Goal: Transaction & Acquisition: Purchase product/service

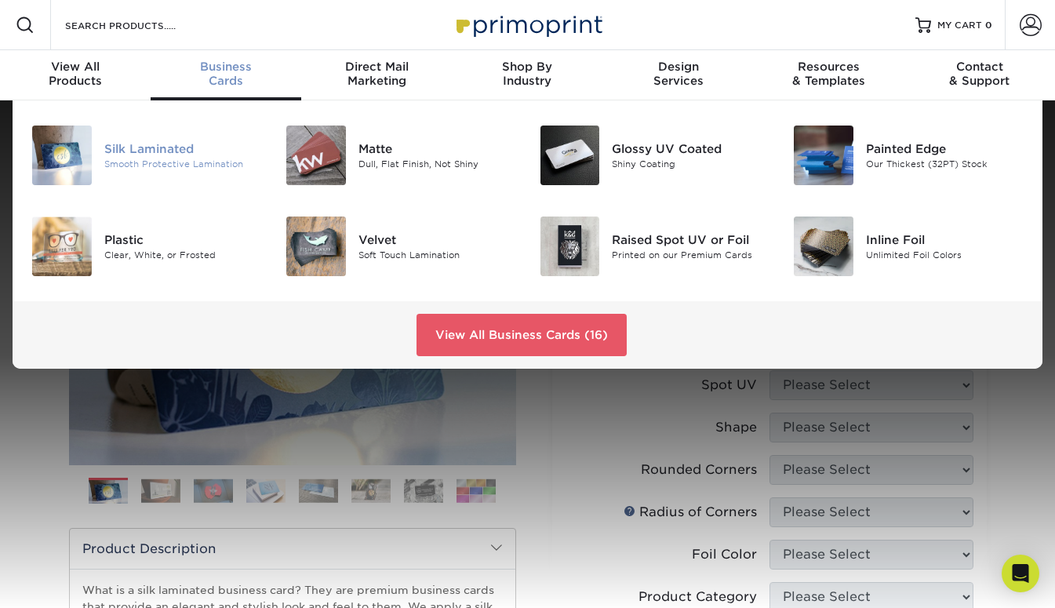
click at [144, 150] on div "Silk Laminated" at bounding box center [183, 148] width 158 height 17
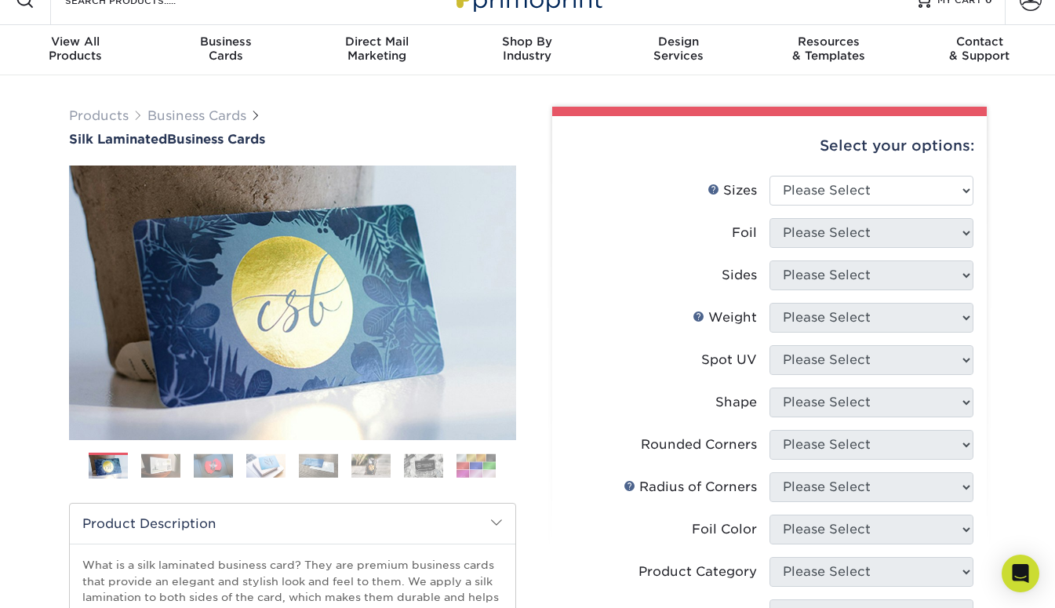
scroll to position [25, 0]
select select "2.00x3.50"
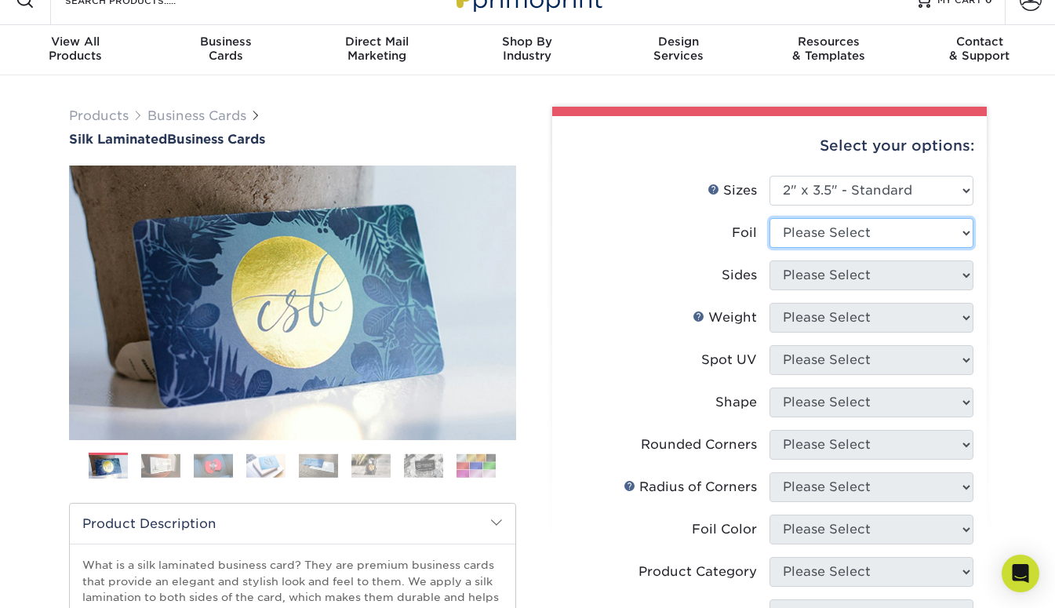
select select "1"
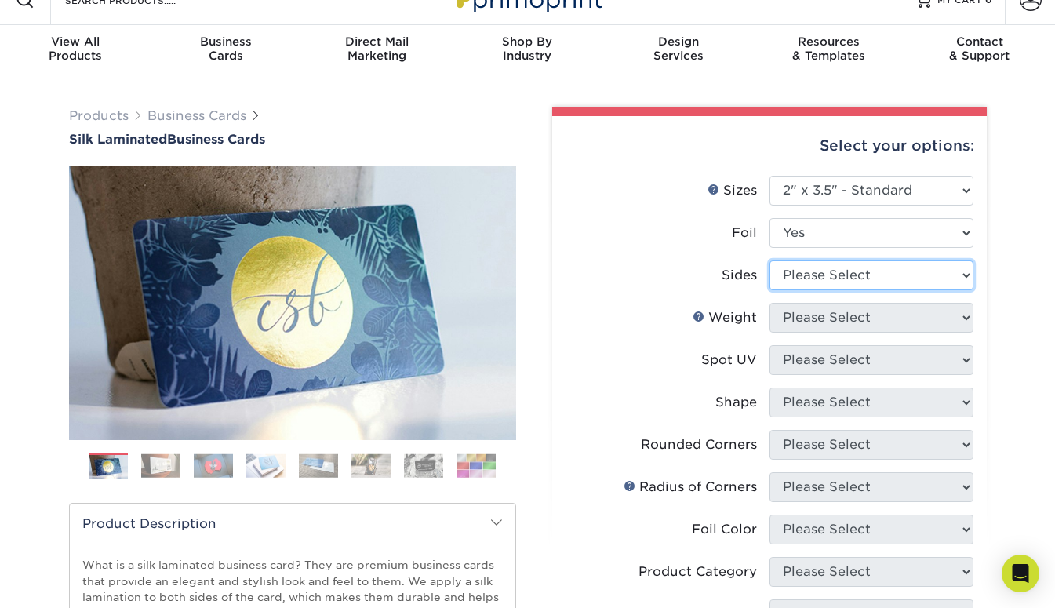
select select "e9e9dfb3-fba1-4d60-972c-fd9ca5904d33"
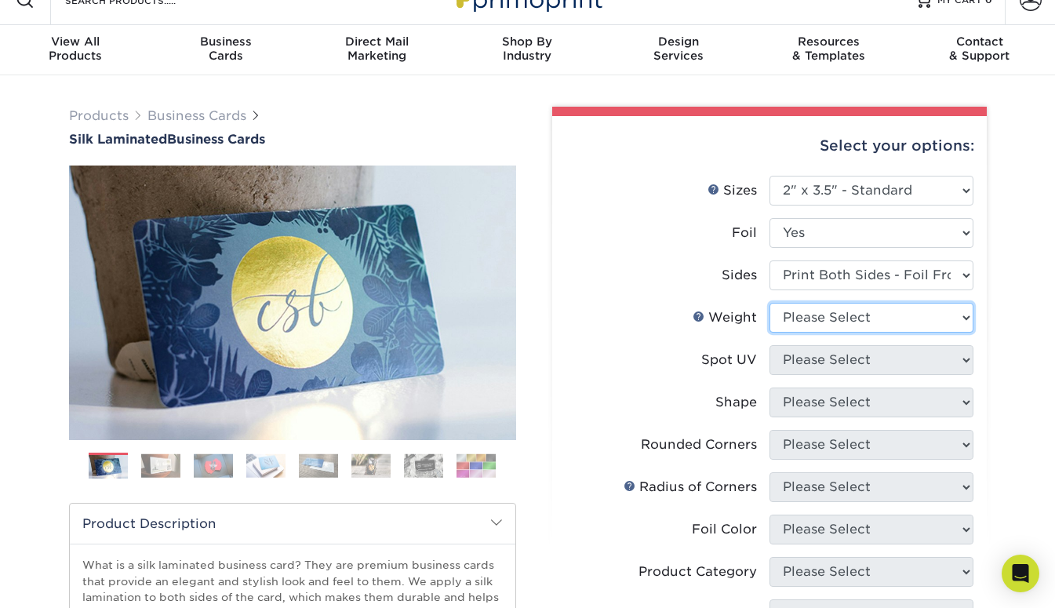
select select "16PT"
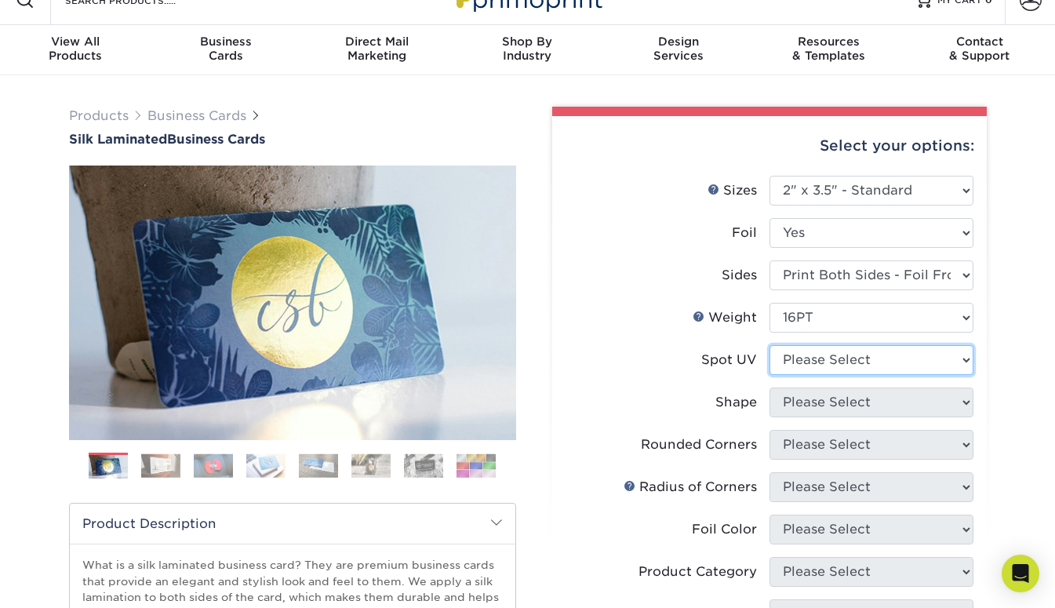
select select "1"
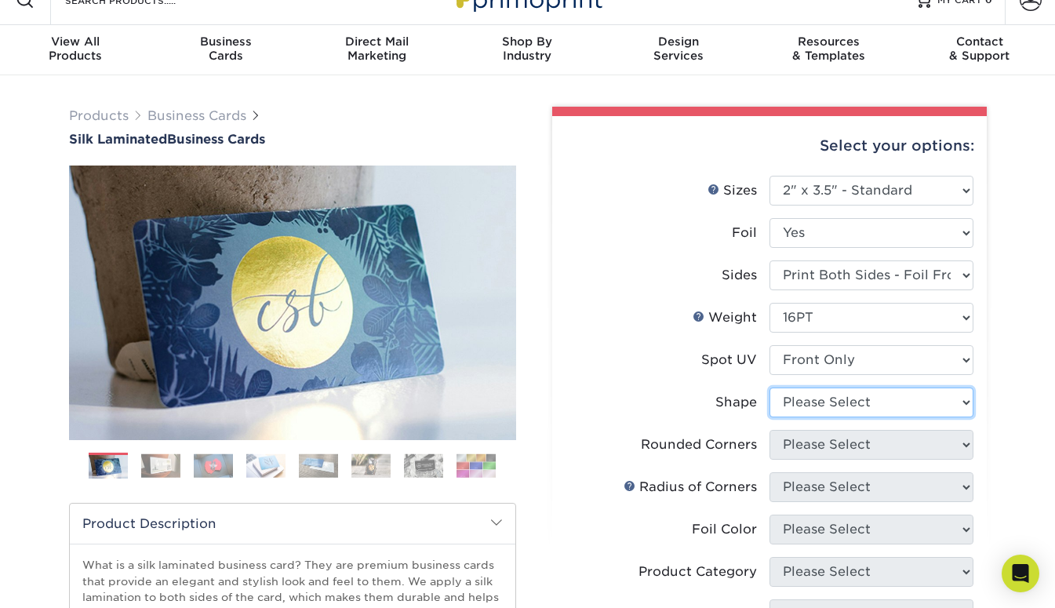
select select "standard"
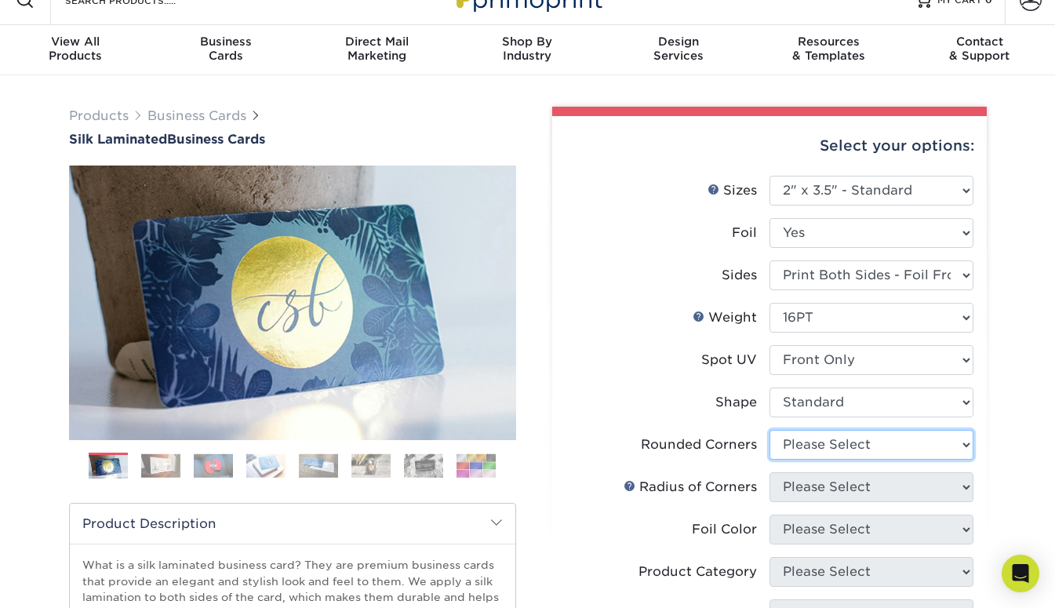
select select "0"
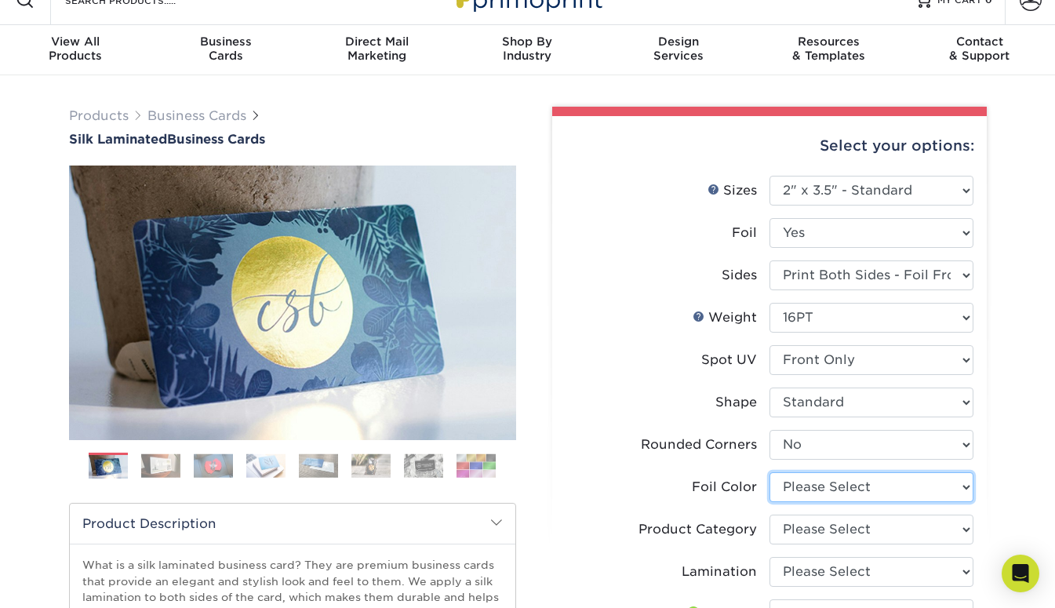
select select "acffa4a5-22f9-4585-ba3f-0adaa54b8c85"
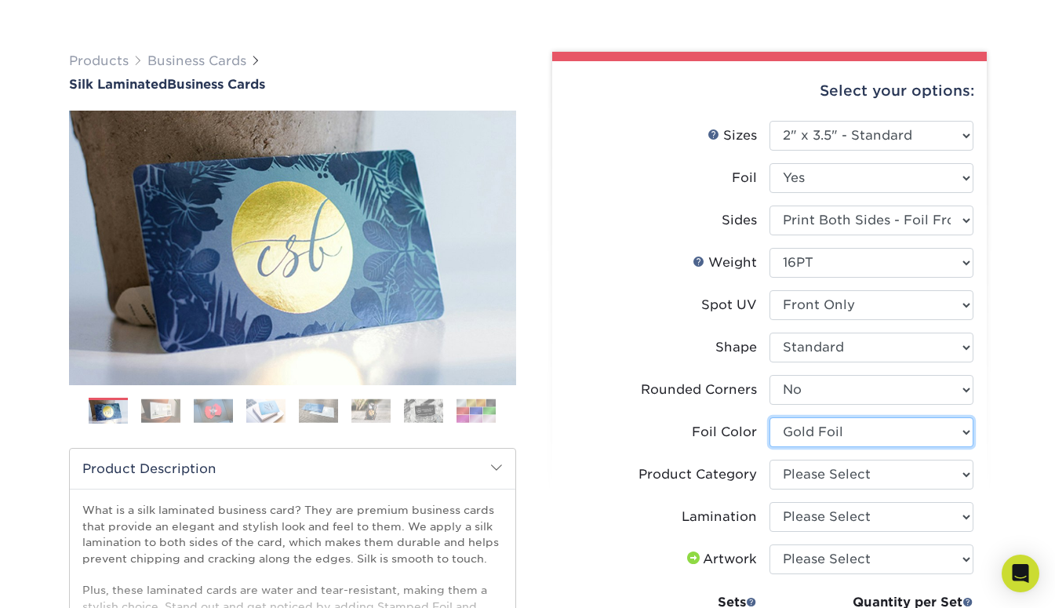
scroll to position [82, 0]
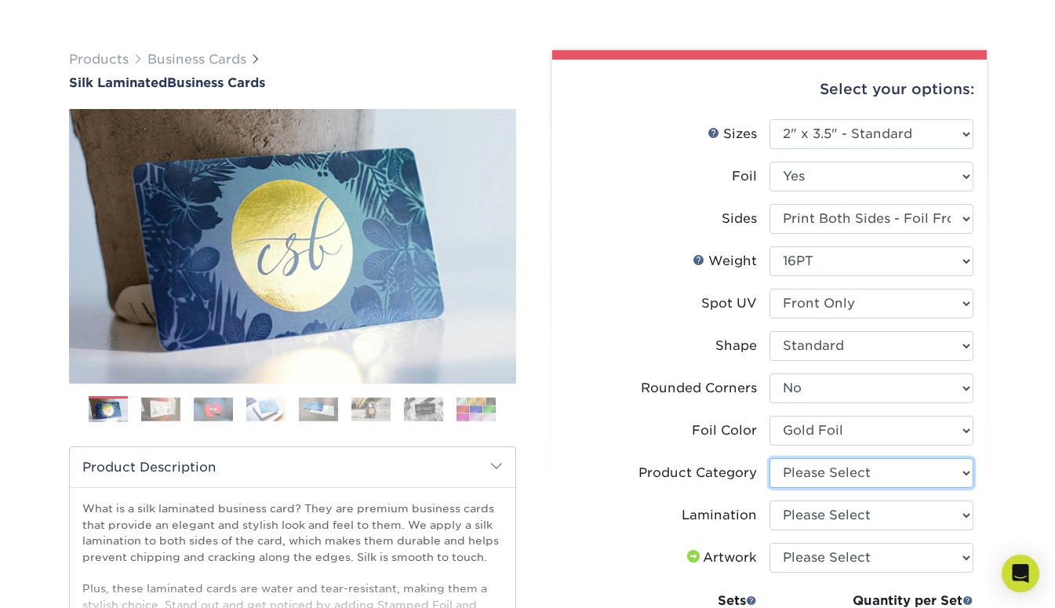
select select "3b5148f1-0588-4f88-a218-97bcfdce65c1"
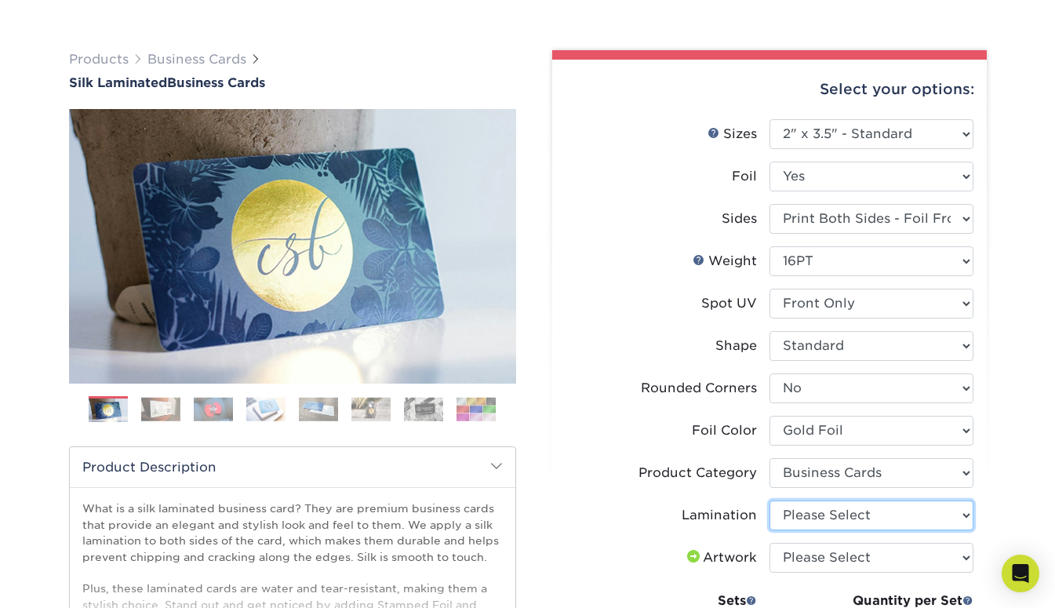
select select "ccacb42f-45f7-42d3-bbd3-7c8421cf37f0"
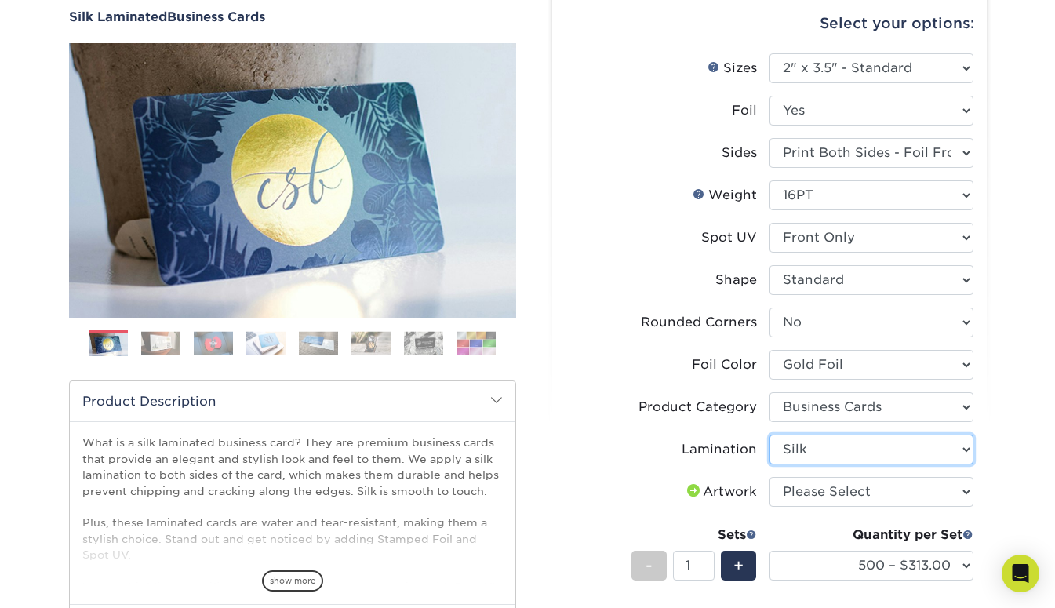
scroll to position [153, 0]
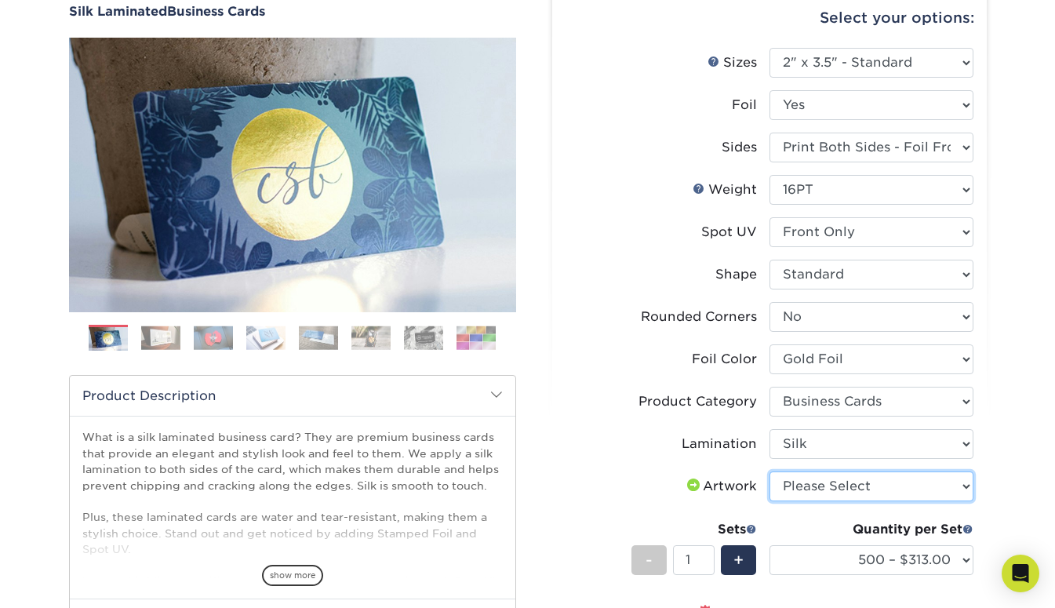
select select "upload"
